Goal: Register for event/course

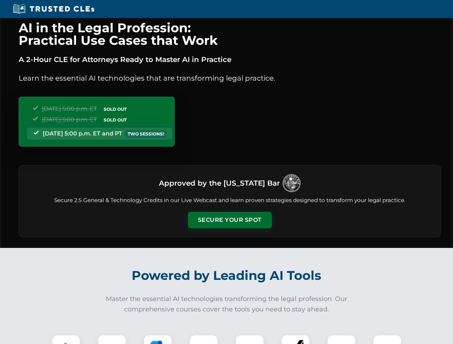
click at [230, 220] on button "Secure Your Spot" at bounding box center [230, 220] width 84 height 17
click at [66, 340] on img at bounding box center [66, 349] width 21 height 21
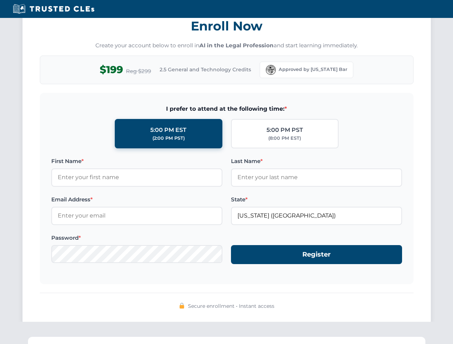
scroll to position [704, 0]
